Goal: Check status: Check status

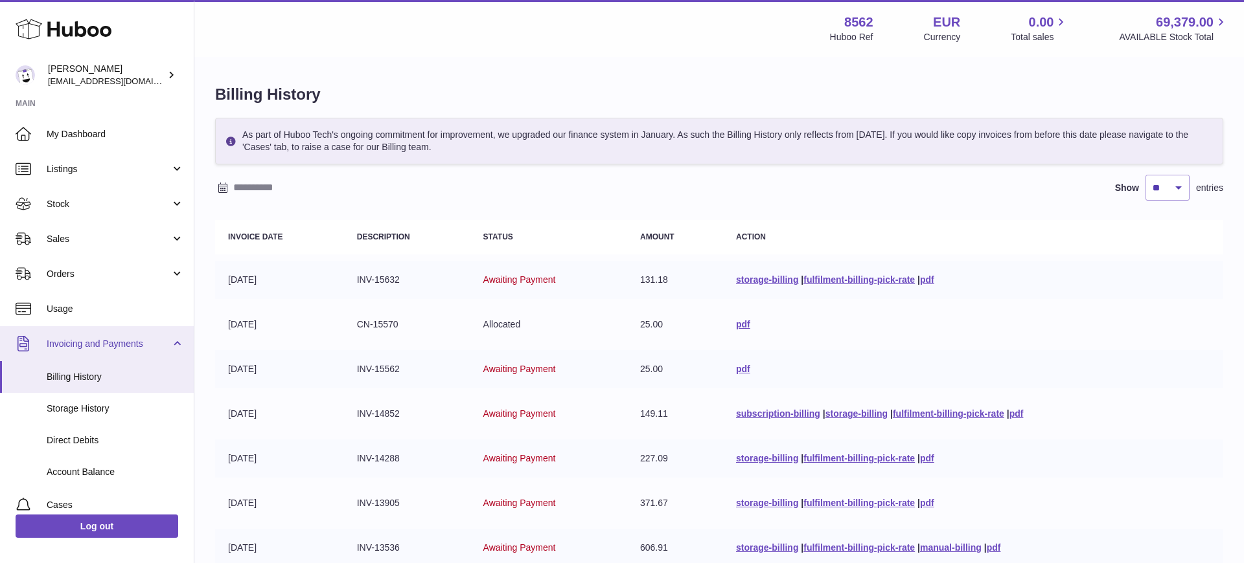
click at [79, 347] on span "Invoicing and Payments" at bounding box center [109, 344] width 124 height 12
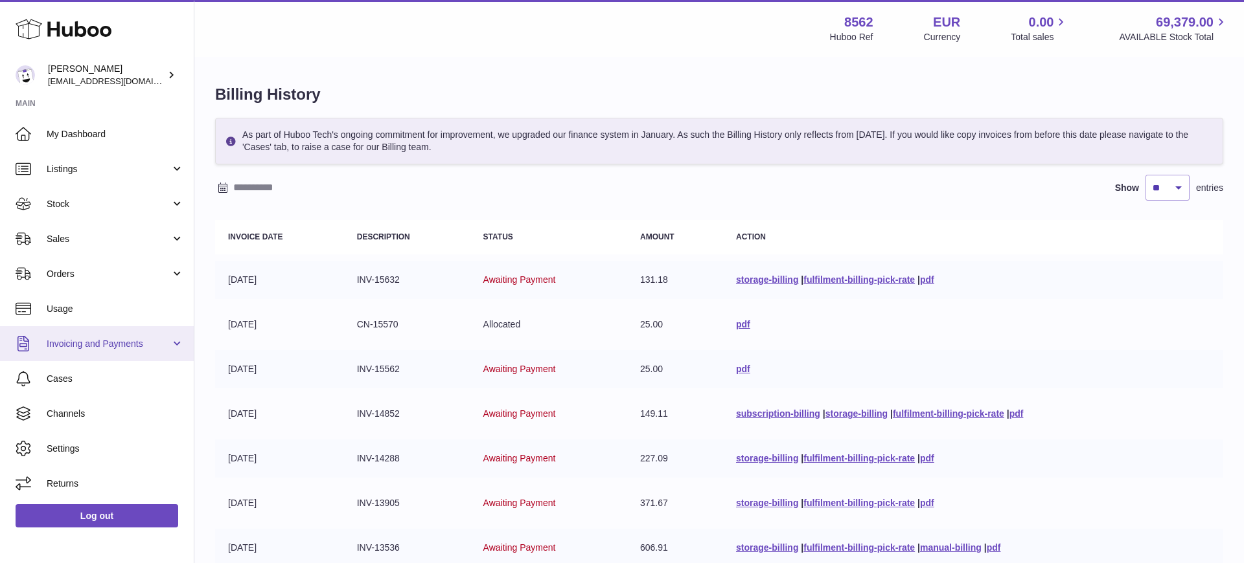
click at [77, 344] on span "Invoicing and Payments" at bounding box center [109, 344] width 124 height 12
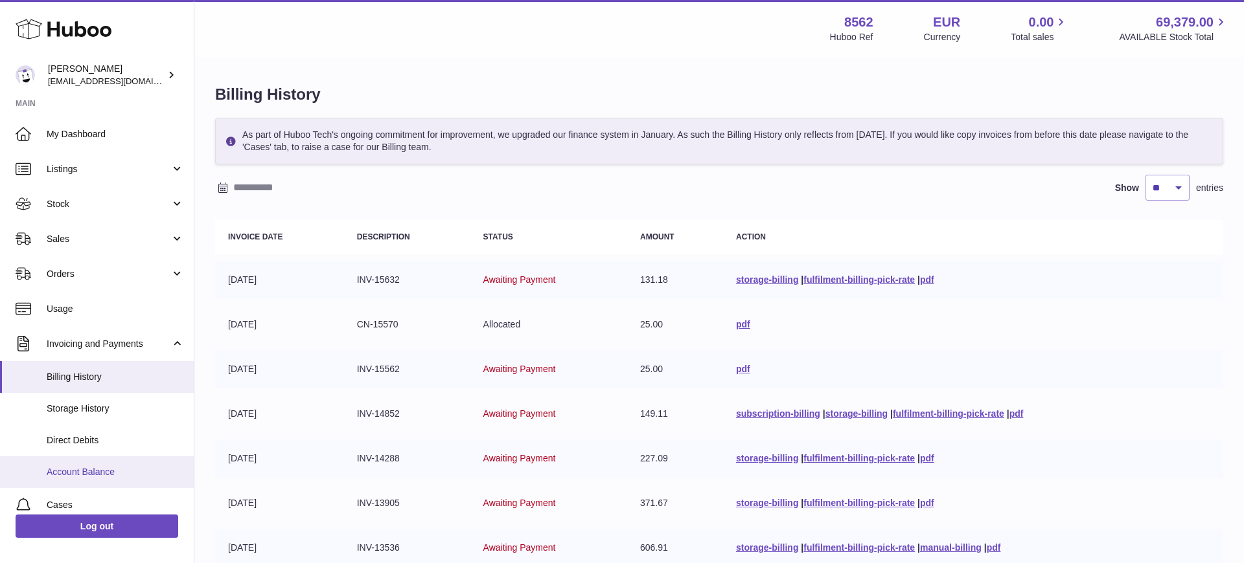
click at [93, 473] on span "Account Balance" at bounding box center [115, 472] width 137 height 12
click at [89, 475] on span "Account Balance" at bounding box center [115, 472] width 137 height 12
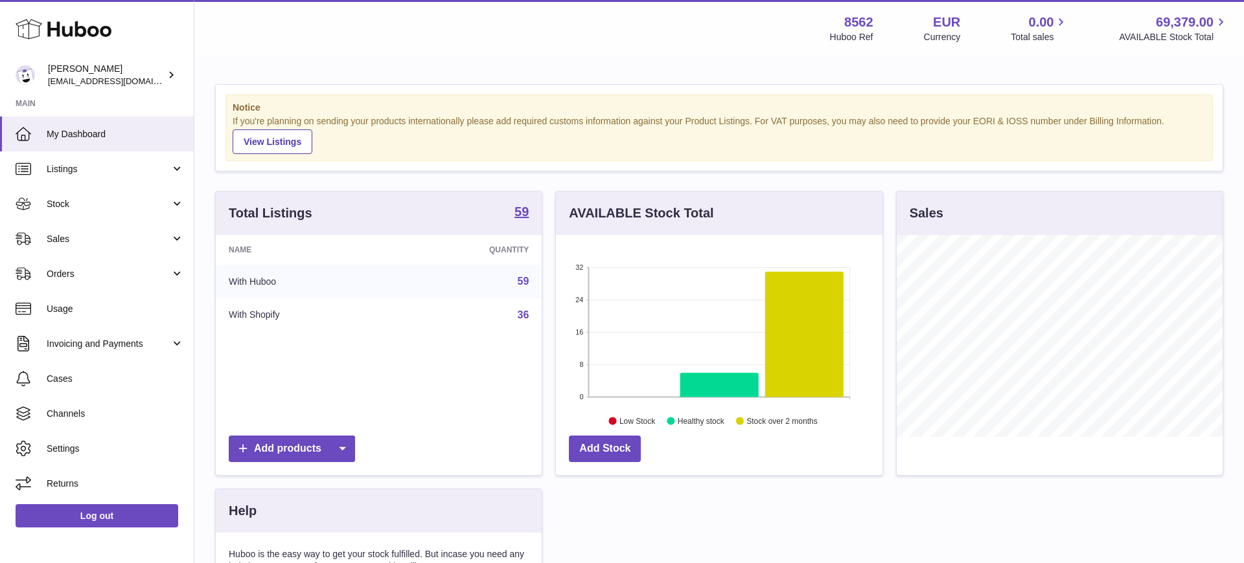
scroll to position [202, 326]
click at [116, 343] on span "Invoicing and Payments" at bounding box center [109, 344] width 124 height 12
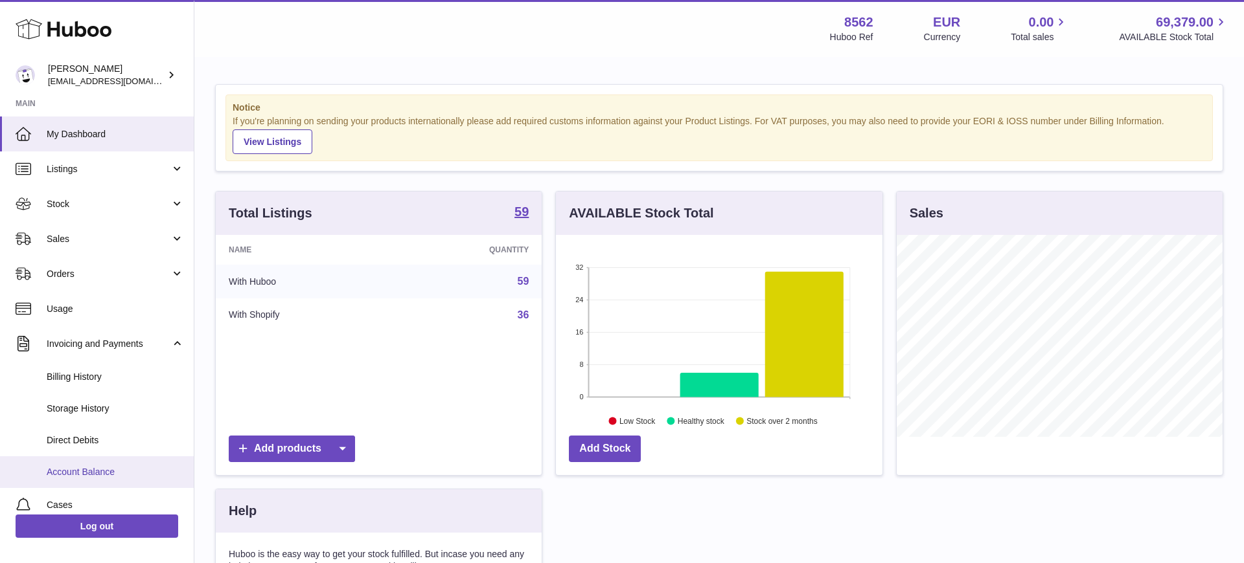
click at [93, 472] on span "Account Balance" at bounding box center [115, 472] width 137 height 12
